Goal: Information Seeking & Learning: Learn about a topic

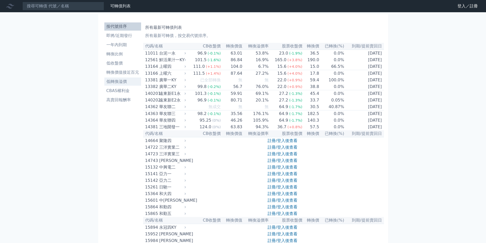
click at [111, 84] on li "低轉換溢價" at bounding box center [122, 82] width 37 height 6
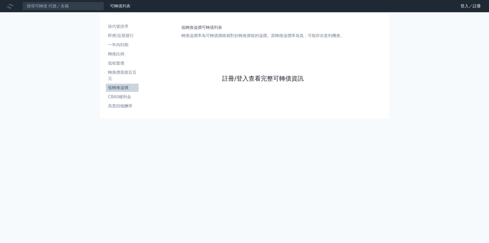
click at [245, 76] on link "註冊/登入查看完整可轉債資訊" at bounding box center [263, 78] width 82 height 8
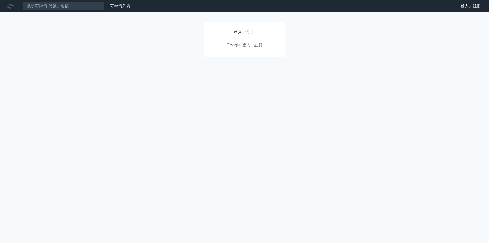
click at [236, 46] on link "Google 登入／註冊" at bounding box center [244, 45] width 53 height 11
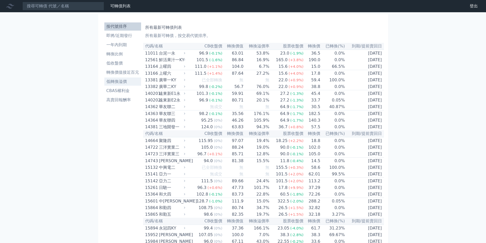
click at [126, 83] on li "低轉換溢價" at bounding box center [122, 82] width 37 height 6
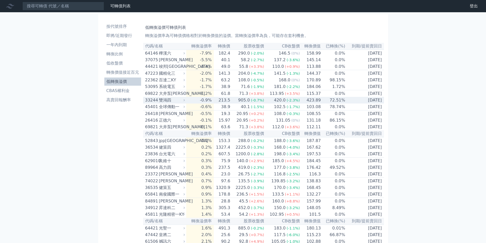
click at [266, 103] on td "420.0 (-2.3%)" at bounding box center [282, 100] width 36 height 7
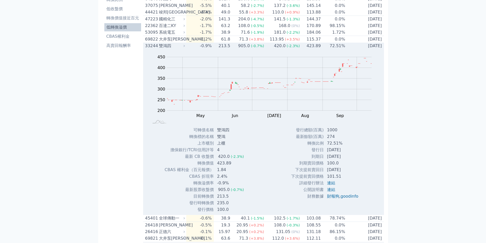
scroll to position [59, 0]
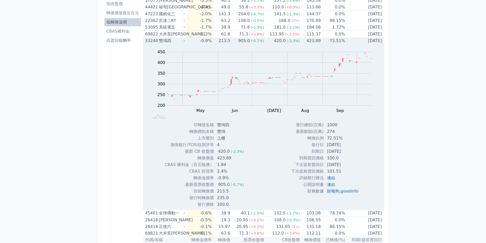
click at [276, 44] on div "420.0" at bounding box center [280, 41] width 14 height 6
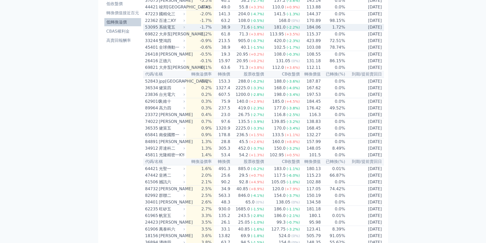
click at [274, 30] on div "181.0" at bounding box center [280, 27] width 14 height 6
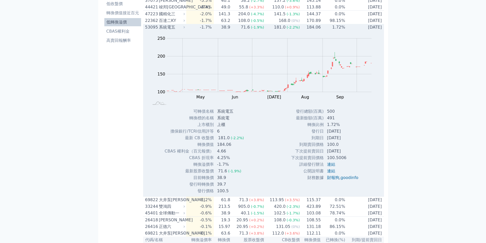
click at [280, 29] on div "181.0" at bounding box center [280, 27] width 14 height 6
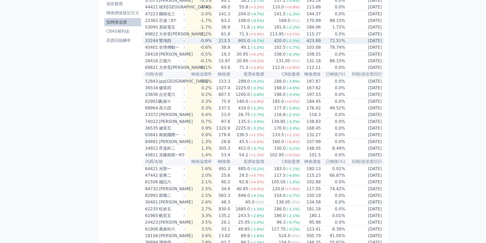
click at [283, 44] on div "420.0" at bounding box center [280, 41] width 14 height 6
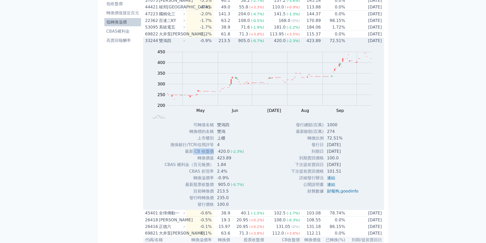
drag, startPoint x: 203, startPoint y: 156, endPoint x: 212, endPoint y: 155, distance: 8.4
click at [212, 155] on td "最新 CB 收盤價" at bounding box center [188, 151] width 49 height 7
copy td "CB 收盤價"
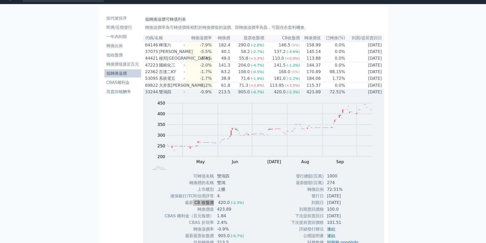
scroll to position [0, 0]
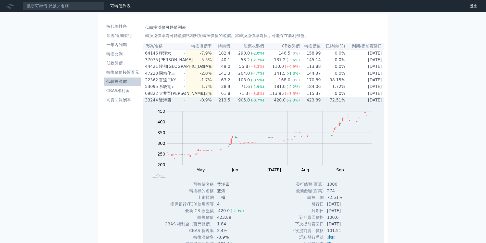
click at [286, 102] on span "(-2.3%)" at bounding box center [292, 100] width 13 height 4
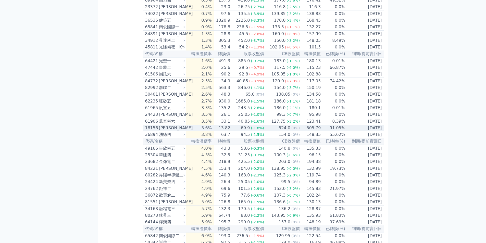
scroll to position [178, 0]
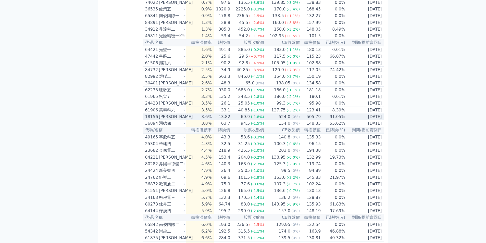
click at [287, 120] on div "524.0" at bounding box center [284, 117] width 14 height 6
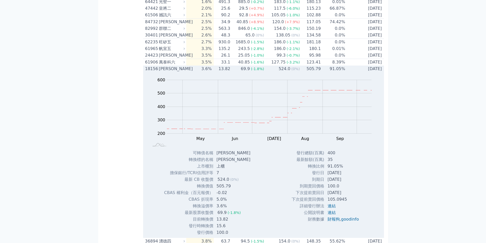
scroll to position [238, 0]
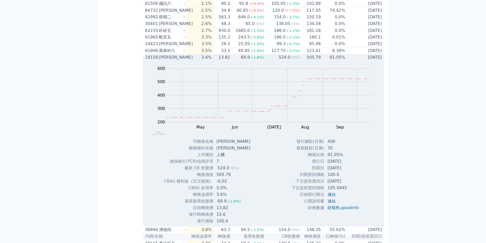
click at [271, 61] on td "524.0 (0%)" at bounding box center [282, 57] width 36 height 7
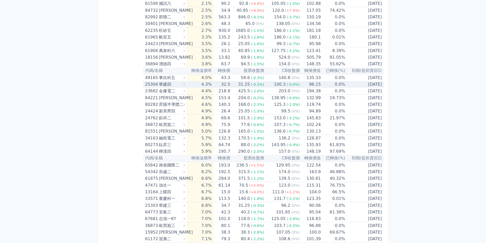
click at [271, 88] on td "100.3 (-0.6%)" at bounding box center [282, 84] width 36 height 7
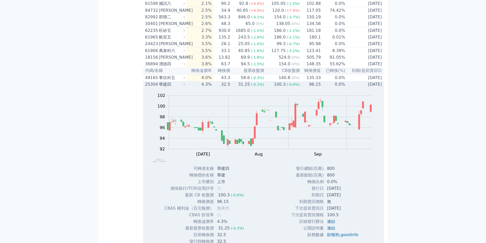
click at [278, 87] on div "100.3" at bounding box center [280, 84] width 14 height 6
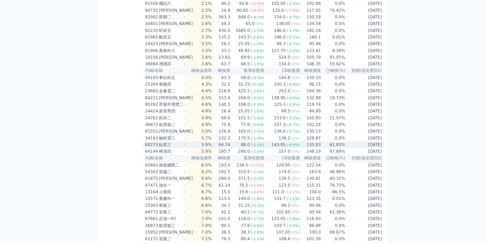
scroll to position [297, 0]
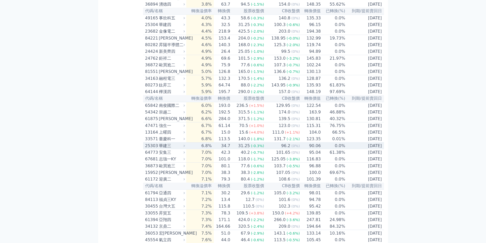
click at [291, 148] on span "(0%)" at bounding box center [295, 146] width 8 height 4
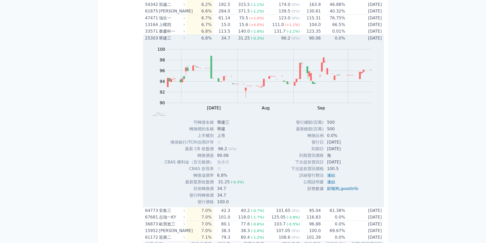
scroll to position [416, 0]
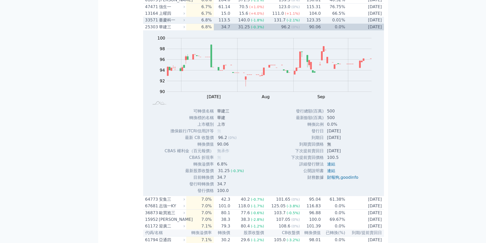
click at [265, 31] on td "96.2 (0%)" at bounding box center [282, 27] width 36 height 7
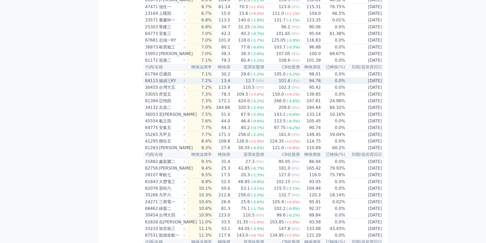
click at [291, 83] on span "(0%)" at bounding box center [295, 81] width 8 height 4
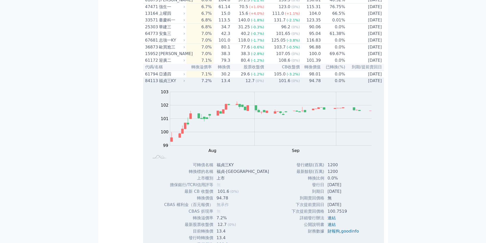
click at [291, 83] on span "(0%)" at bounding box center [295, 81] width 8 height 4
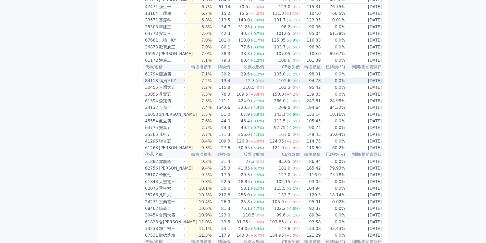
click at [288, 84] on div "101.6" at bounding box center [284, 81] width 14 height 6
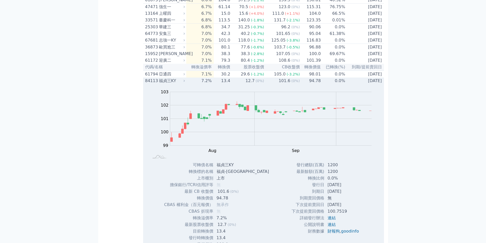
click at [288, 84] on div "101.6" at bounding box center [284, 81] width 14 height 6
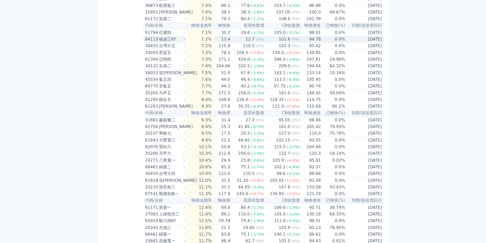
scroll to position [476, 0]
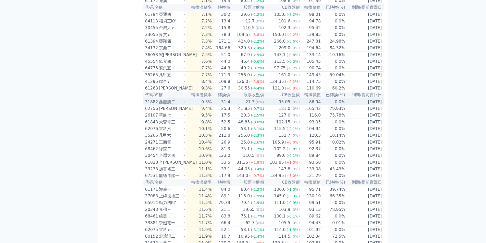
click at [285, 105] on div "95.05" at bounding box center [284, 102] width 14 height 6
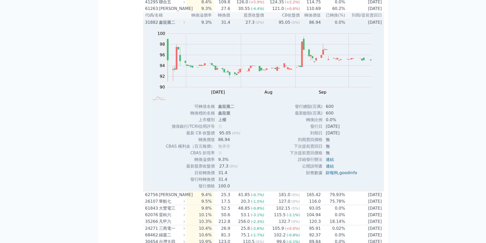
scroll to position [535, 0]
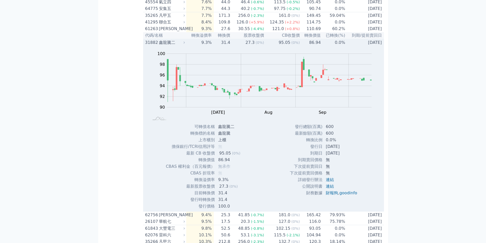
click at [276, 46] on td "95.05 (0%)" at bounding box center [282, 42] width 36 height 7
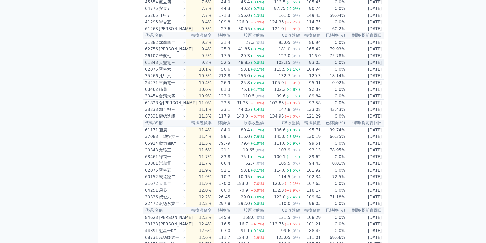
click at [291, 65] on span "(0%)" at bounding box center [295, 63] width 8 height 4
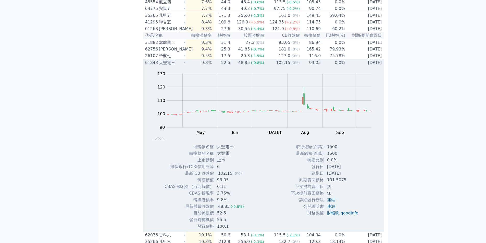
click at [291, 65] on span "(0%)" at bounding box center [295, 63] width 8 height 4
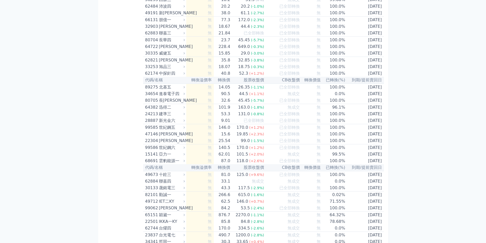
scroll to position [2912, 0]
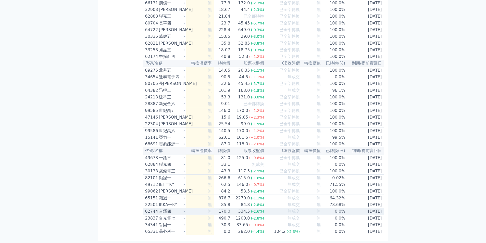
click at [302, 209] on td "無" at bounding box center [310, 211] width 21 height 7
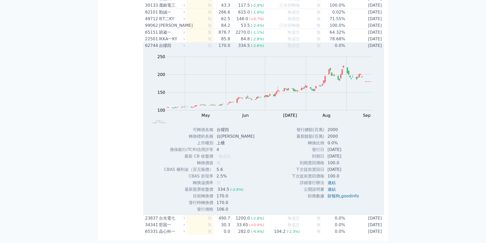
scroll to position [2971, 0]
click at [291, 49] on div "無成交" at bounding box center [293, 46] width 12 height 6
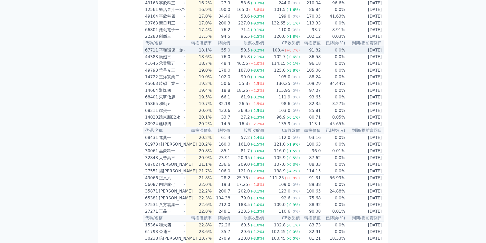
scroll to position [890, 0]
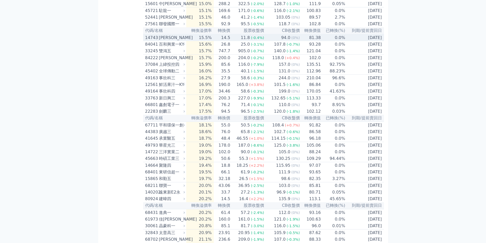
click at [285, 34] on th "CB收盤價" at bounding box center [282, 30] width 36 height 7
click at [287, 34] on th "CB收盤價" at bounding box center [282, 30] width 36 height 7
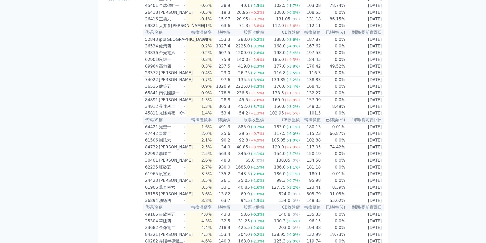
scroll to position [0, 0]
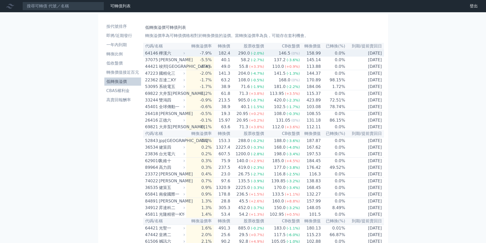
click at [291, 54] on span "(0%)" at bounding box center [295, 53] width 8 height 4
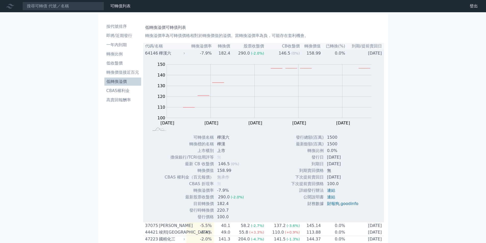
click at [291, 54] on span "(0%)" at bounding box center [295, 53] width 8 height 4
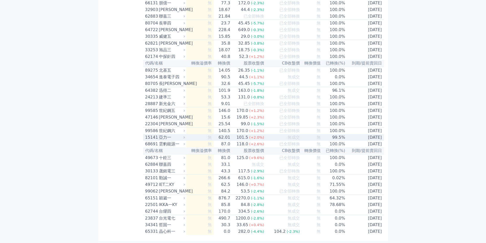
scroll to position [2912, 0]
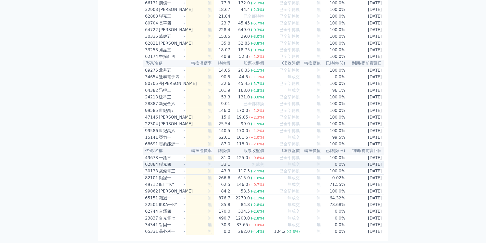
click at [294, 162] on span "無成交" at bounding box center [293, 164] width 12 height 5
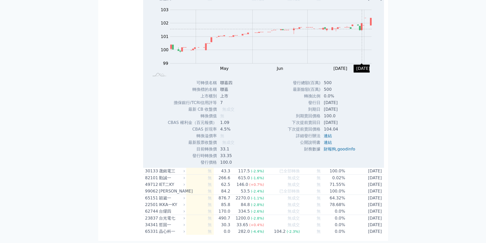
scroll to position [2971, 0]
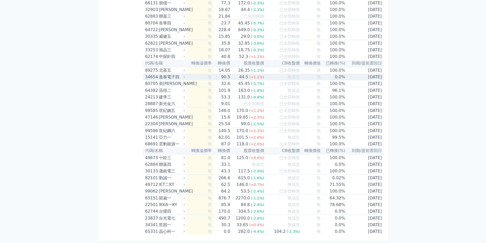
click at [293, 74] on span "無成交" at bounding box center [293, 76] width 12 height 5
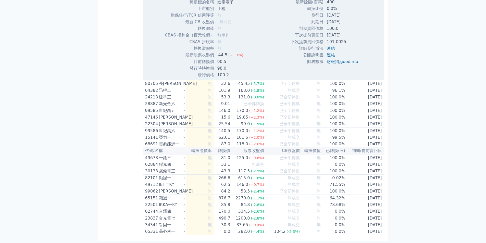
scroll to position [2971, 0]
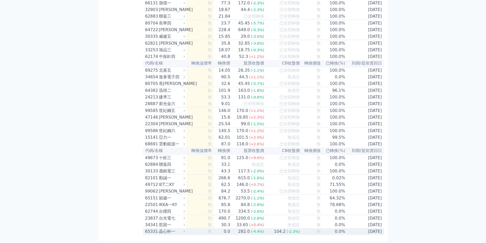
click at [286, 229] on div "(-2.3%)" at bounding box center [292, 231] width 13 height 6
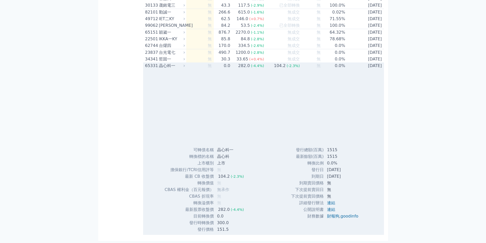
scroll to position [2971, 0]
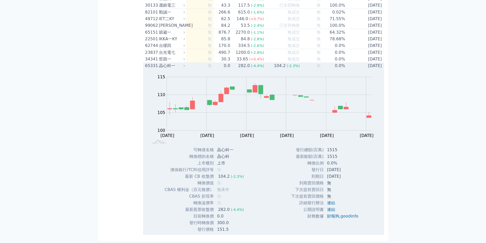
click at [278, 69] on div "104.2" at bounding box center [280, 66] width 14 height 6
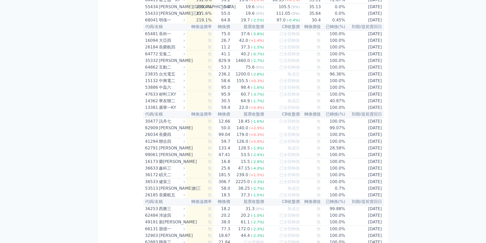
scroll to position [2495, 0]
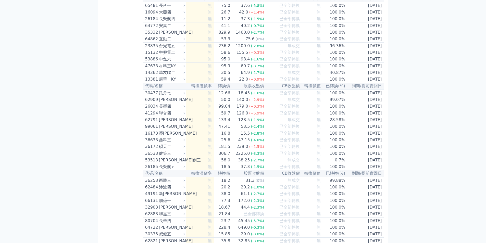
scroll to position [2436, 0]
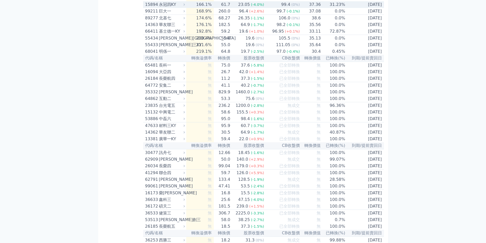
click at [289, 8] on div "99.4" at bounding box center [285, 5] width 11 height 6
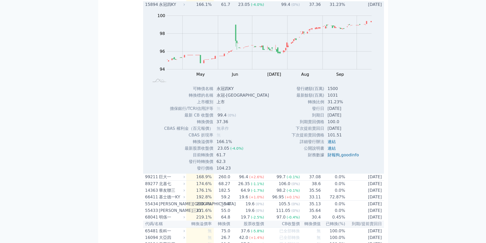
click at [289, 8] on div "99.4" at bounding box center [285, 5] width 11 height 6
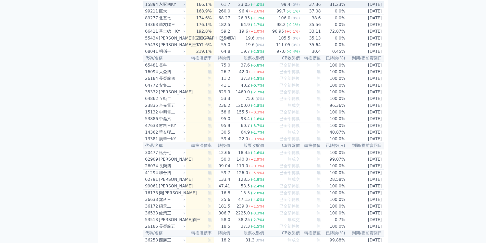
scroll to position [2376, 0]
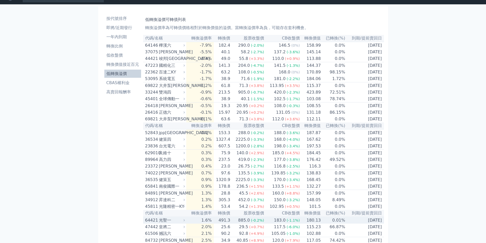
scroll to position [0, 0]
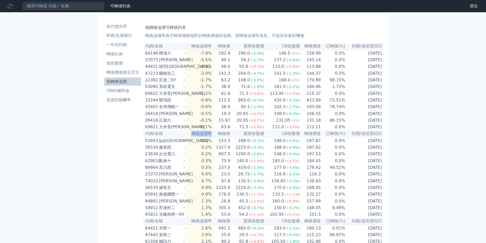
drag, startPoint x: 195, startPoint y: 140, endPoint x: 213, endPoint y: 138, distance: 18.4
click at [213, 137] on th "轉換溢價率" at bounding box center [200, 133] width 28 height 7
copy th "轉換溢價率"
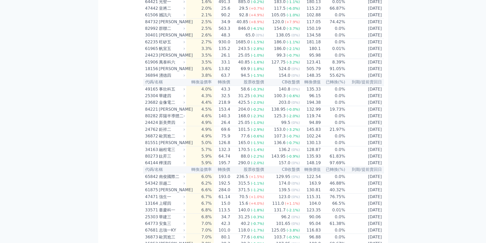
scroll to position [238, 0]
